Goal: Check status: Check status

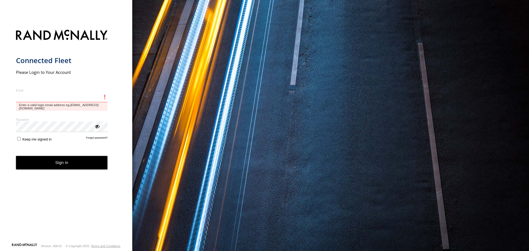
type input "**********"
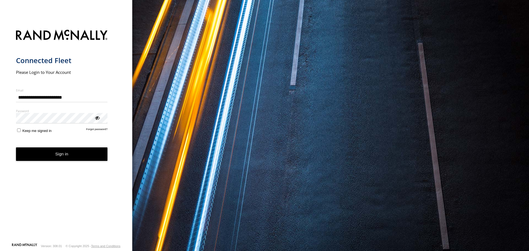
click at [21, 130] on label "Keep me signed in" at bounding box center [34, 130] width 36 height 5
click at [36, 152] on button "Sign in" at bounding box center [62, 154] width 92 height 14
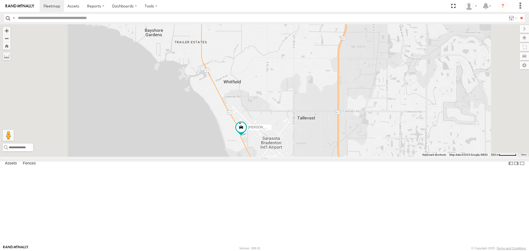
drag, startPoint x: 338, startPoint y: 62, endPoint x: 349, endPoint y: 152, distance: 90.8
click at [349, 152] on div "4 Robert" at bounding box center [264, 90] width 529 height 132
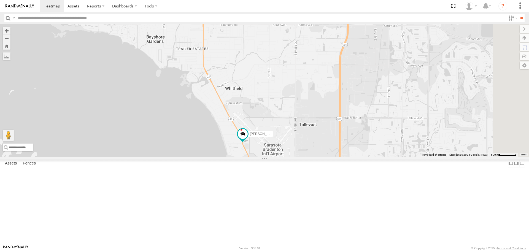
click at [524, 36] on label at bounding box center [524, 38] width 9 height 8
click at [0, 0] on span "Basemaps" at bounding box center [0, 0] width 0 height 0
click at [0, 0] on label "Basemaps" at bounding box center [0, 0] width 0 height 0
click at [0, 0] on span "Roadmap" at bounding box center [0, 0] width 0 height 0
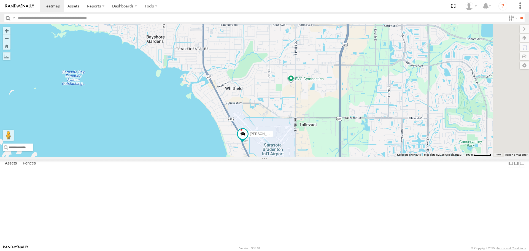
click at [0, 0] on span "Overlays" at bounding box center [0, 0] width 0 height 0
click at [0, 0] on span "Traffic" at bounding box center [0, 0] width 0 height 0
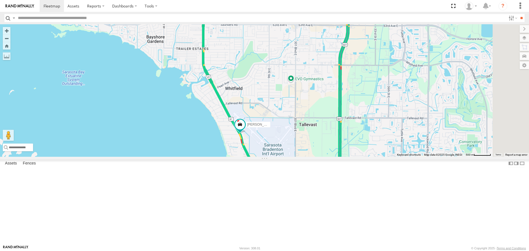
click at [291, 102] on div "4 Robert" at bounding box center [264, 90] width 529 height 132
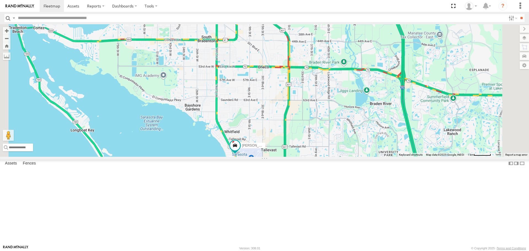
drag, startPoint x: 303, startPoint y: 66, endPoint x: 195, endPoint y: 67, distance: 108.0
click at [305, 131] on div "Robert 4" at bounding box center [264, 90] width 529 height 132
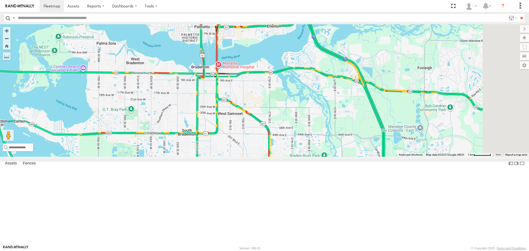
drag, startPoint x: 302, startPoint y: 106, endPoint x: 282, endPoint y: 201, distance: 97.1
click at [282, 157] on div "Robert 4" at bounding box center [264, 90] width 529 height 132
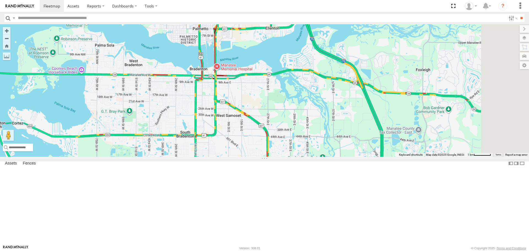
click at [0, 0] on link at bounding box center [0, 0] width 0 height 0
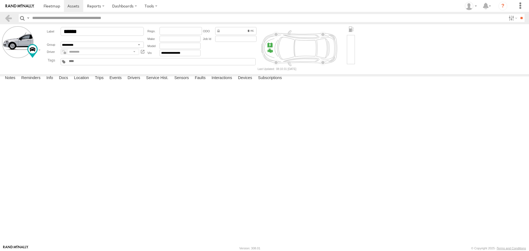
click at [0, 0] on label at bounding box center [0, 0] width 0 height 0
click at [0, 0] on button "Proceed" at bounding box center [0, 0] width 0 height 0
click at [50, 14] on input "text" at bounding box center [268, 18] width 476 height 8
click at [52, 10] on link at bounding box center [52, 6] width 24 height 12
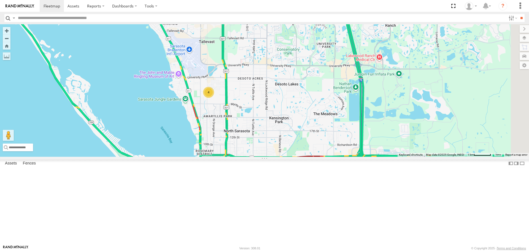
drag, startPoint x: 389, startPoint y: 141, endPoint x: 294, endPoint y: 87, distance: 109.4
click at [295, 87] on div "Robert 4" at bounding box center [264, 90] width 529 height 132
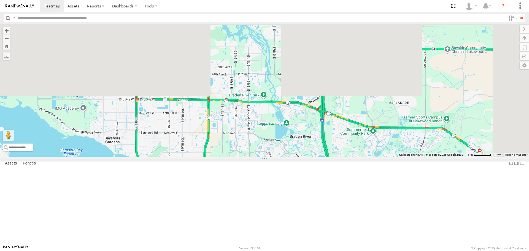
drag, startPoint x: 305, startPoint y: 62, endPoint x: 289, endPoint y: 206, distance: 145.1
click at [289, 157] on div "4" at bounding box center [264, 90] width 529 height 132
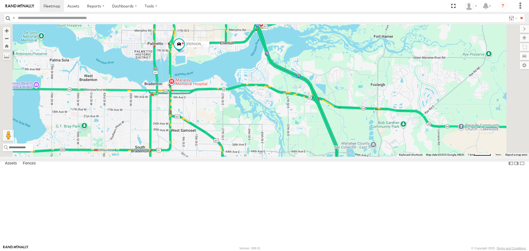
drag, startPoint x: 282, startPoint y: 140, endPoint x: 303, endPoint y: 152, distance: 23.5
click at [303, 152] on div "4 Robert" at bounding box center [264, 90] width 529 height 132
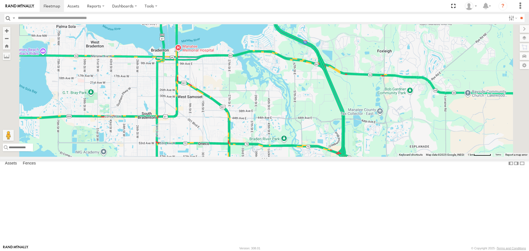
drag, startPoint x: 290, startPoint y: 206, endPoint x: 342, endPoint y: 140, distance: 83.9
click at [322, 138] on div "Robert" at bounding box center [264, 90] width 529 height 132
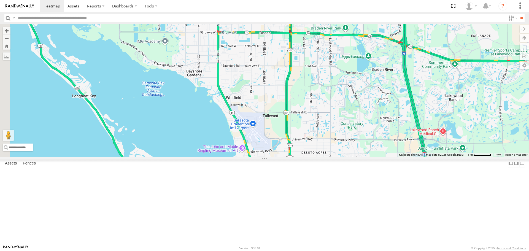
drag, startPoint x: 341, startPoint y: 144, endPoint x: 263, endPoint y: 107, distance: 86.3
click at [264, 107] on div "Robert 3 soul" at bounding box center [264, 90] width 529 height 132
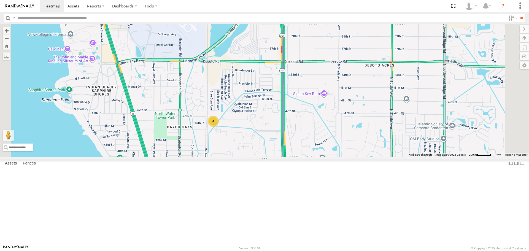
drag, startPoint x: 318, startPoint y: 86, endPoint x: 301, endPoint y: 168, distance: 83.9
click at [309, 157] on div "4" at bounding box center [264, 90] width 529 height 132
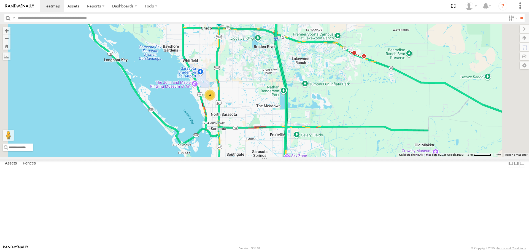
drag, startPoint x: 224, startPoint y: 117, endPoint x: 212, endPoint y: 85, distance: 33.3
click at [212, 85] on div "Robert 4" at bounding box center [264, 90] width 529 height 132
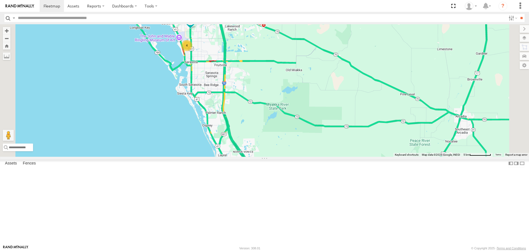
drag, startPoint x: 309, startPoint y: 154, endPoint x: 267, endPoint y: 101, distance: 66.9
click at [268, 101] on div "Robert 4" at bounding box center [264, 90] width 529 height 132
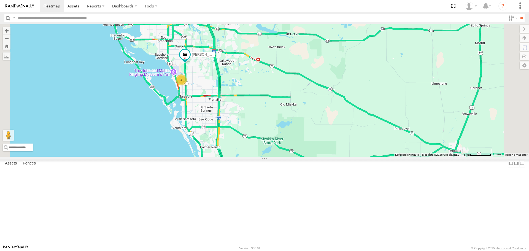
drag, startPoint x: 347, startPoint y: 69, endPoint x: 348, endPoint y: 109, distance: 40.0
click at [348, 109] on div "Robert 4" at bounding box center [264, 90] width 529 height 132
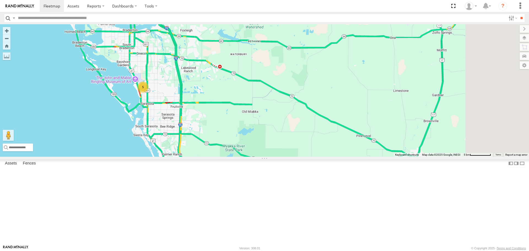
drag, startPoint x: 324, startPoint y: 151, endPoint x: 285, endPoint y: 158, distance: 39.5
click at [285, 157] on div "5" at bounding box center [264, 90] width 529 height 132
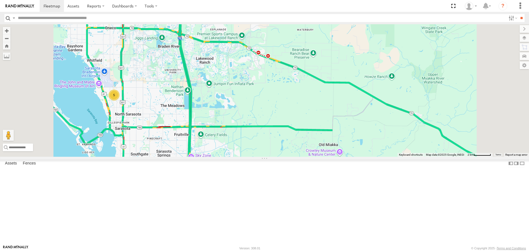
drag, startPoint x: 350, startPoint y: 139, endPoint x: 328, endPoint y: 133, distance: 22.5
click at [331, 134] on div "5" at bounding box center [264, 90] width 529 height 132
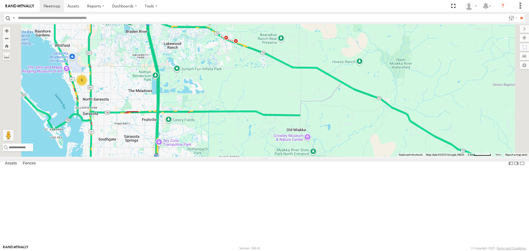
click at [376, 157] on div "5" at bounding box center [264, 90] width 529 height 132
click at [322, 157] on div "5 Crowley Museum & Nature Center Crowley Museum & Nature Center 16405 Myakka Rd…" at bounding box center [264, 90] width 529 height 132
click at [341, 120] on button "Close" at bounding box center [333, 113] width 13 height 13
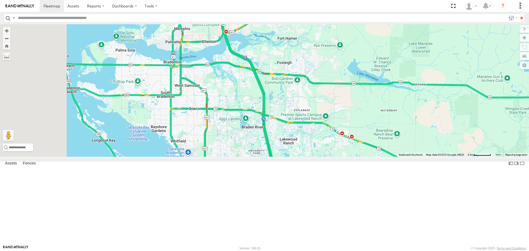
drag, startPoint x: 327, startPoint y: 92, endPoint x: 443, endPoint y: 190, distance: 152.0
click at [443, 157] on div "5" at bounding box center [264, 90] width 529 height 132
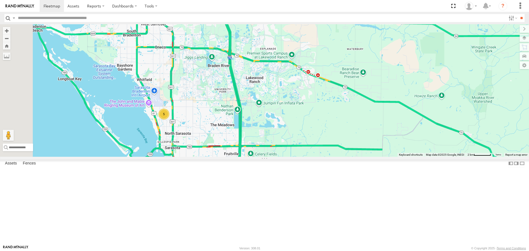
drag, startPoint x: 209, startPoint y: 109, endPoint x: 180, endPoint y: 53, distance: 63.6
click at [180, 53] on div "5" at bounding box center [264, 90] width 529 height 132
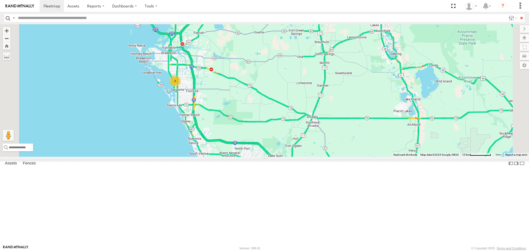
drag, startPoint x: 249, startPoint y: 183, endPoint x: 224, endPoint y: 129, distance: 59.6
click at [224, 129] on div "5" at bounding box center [264, 90] width 529 height 132
click at [181, 87] on div "5" at bounding box center [175, 81] width 11 height 11
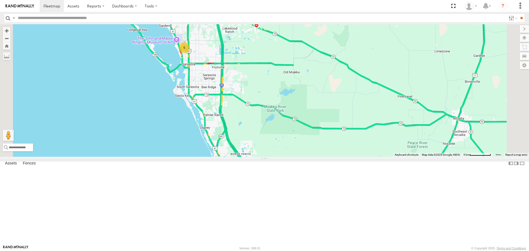
drag, startPoint x: 278, startPoint y: 162, endPoint x: 238, endPoint y: 93, distance: 79.8
click at [239, 94] on div "5" at bounding box center [264, 90] width 529 height 132
